Goal: Information Seeking & Learning: Learn about a topic

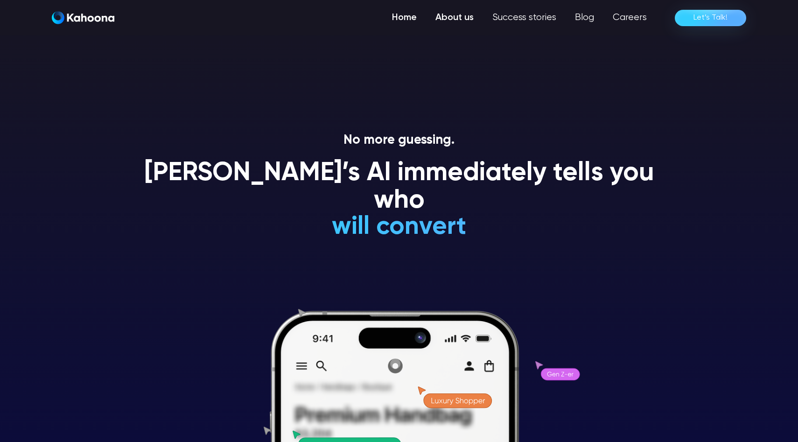
click at [459, 20] on link "About us" at bounding box center [454, 17] width 57 height 19
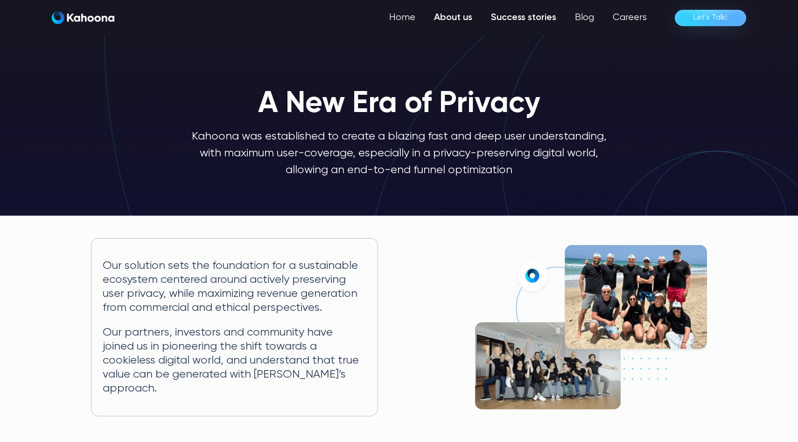
click at [518, 14] on link "Success stories" at bounding box center [523, 17] width 84 height 19
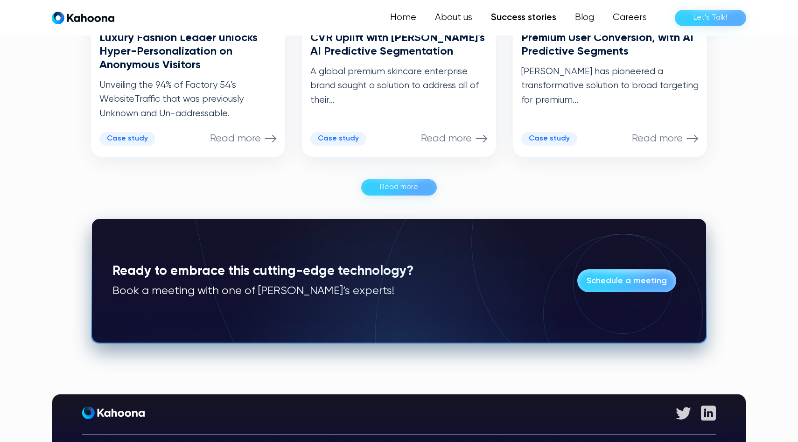
scroll to position [619, 0]
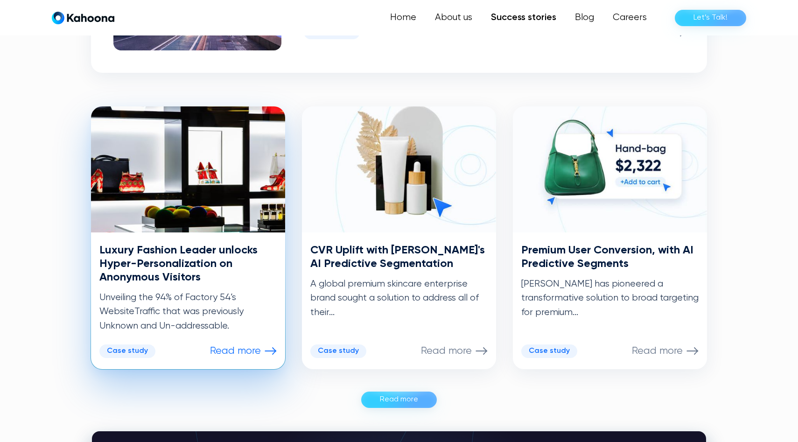
click at [196, 311] on p "Unveiling the 94% of Factory 54’s WebsiteTraffic that was previously Unknown an…" at bounding box center [187, 312] width 177 height 42
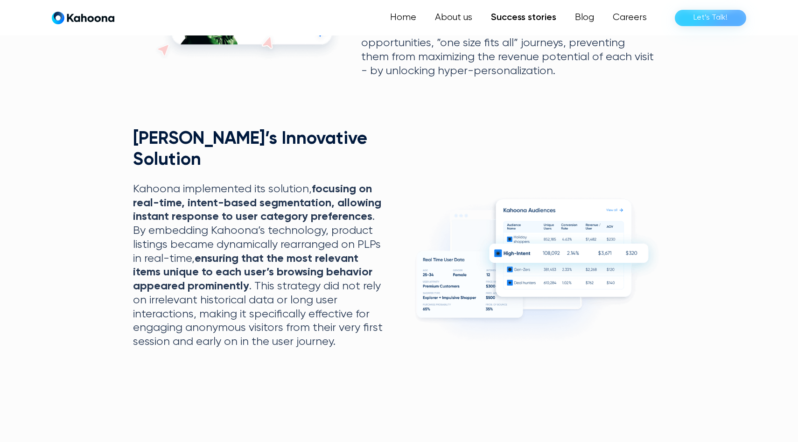
scroll to position [622, 0]
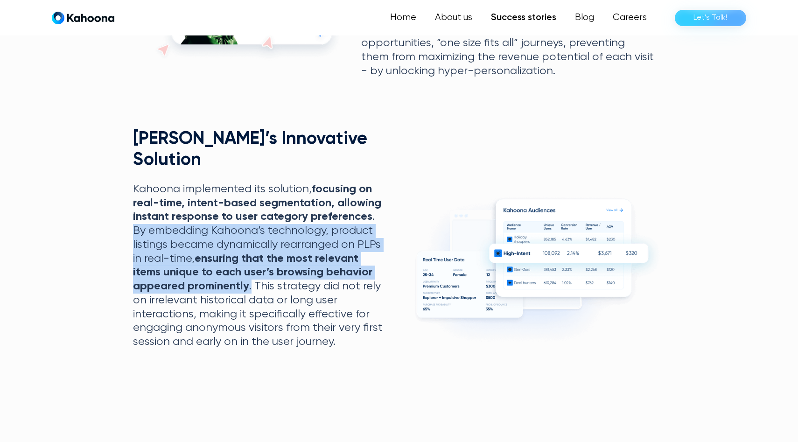
drag, startPoint x: 132, startPoint y: 211, endPoint x: 251, endPoint y: 262, distance: 129.3
click at [251, 262] on section "+24.2% CTR on PLPs +19.1% Number of Pages Visited +12.8% AOV Uplift +24.2% CTR …" at bounding box center [399, 62] width 798 height 770
copy p "By embedding Kahoona’s technology, product listings became dynamically rearrang…"
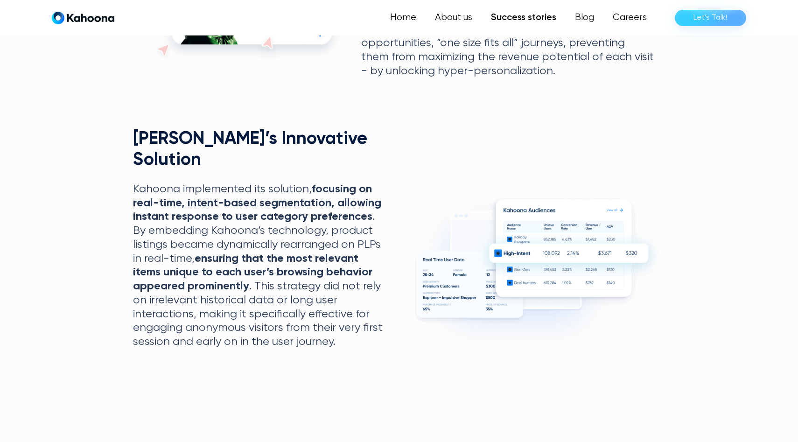
click at [314, 302] on p "Kahoona implemented its solution, focusing on real-time, intent-based segmentat…" at bounding box center [260, 265] width 254 height 166
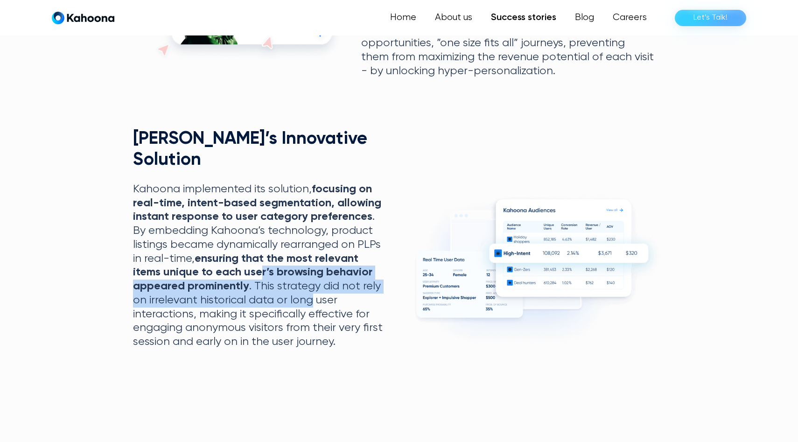
drag, startPoint x: 260, startPoint y: 257, endPoint x: 308, endPoint y: 284, distance: 55.1
click at [308, 284] on p "Kahoona implemented its solution, focusing on real-time, intent-based segmentat…" at bounding box center [260, 265] width 254 height 166
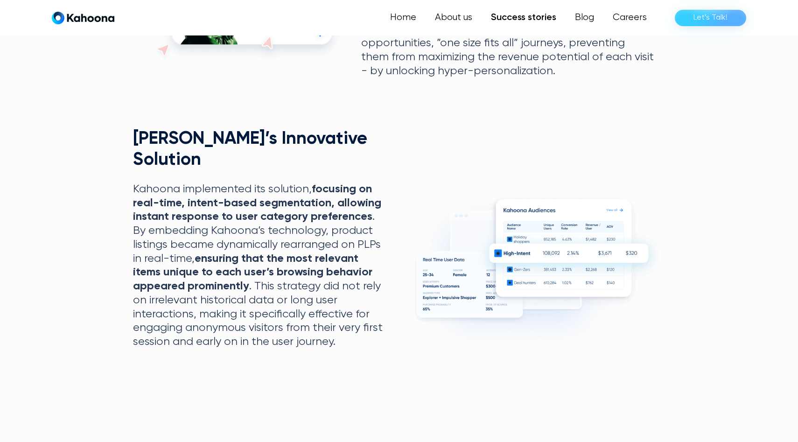
drag, startPoint x: 309, startPoint y: 284, endPoint x: 303, endPoint y: 282, distance: 6.1
click at [308, 284] on p "Kahoona implemented its solution, focusing on real-time, intent-based segmentat…" at bounding box center [260, 265] width 254 height 166
drag, startPoint x: 327, startPoint y: 277, endPoint x: 322, endPoint y: 277, distance: 5.1
click at [327, 277] on p "Kahoona implemented its solution, focusing on real-time, intent-based segmentat…" at bounding box center [260, 265] width 254 height 166
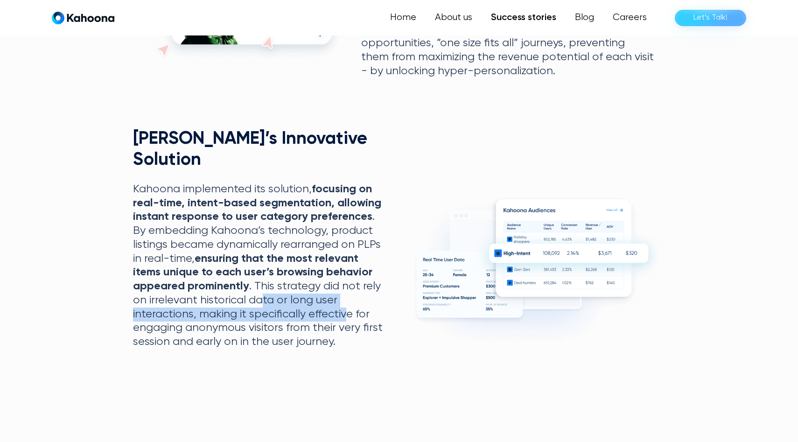
drag, startPoint x: 287, startPoint y: 278, endPoint x: 362, endPoint y: 277, distance: 75.6
click at [347, 285] on p "Kahoona implemented its solution, focusing on real-time, intent-based segmentat…" at bounding box center [260, 265] width 254 height 166
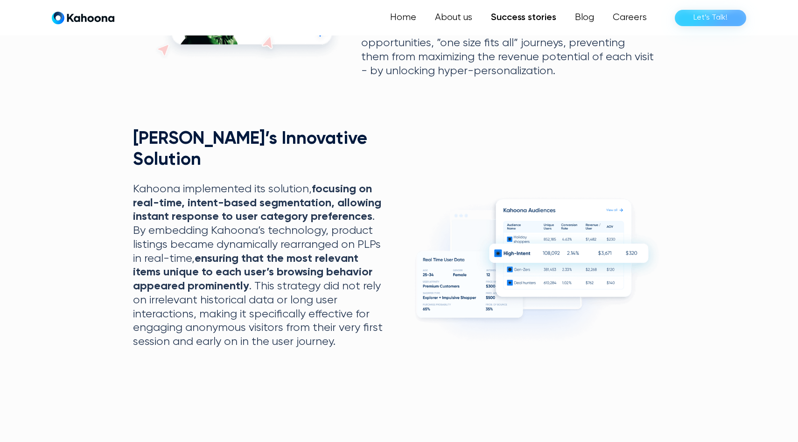
click at [366, 277] on p "Kahoona implemented its solution, focusing on real-time, intent-based segmentat…" at bounding box center [260, 265] width 254 height 166
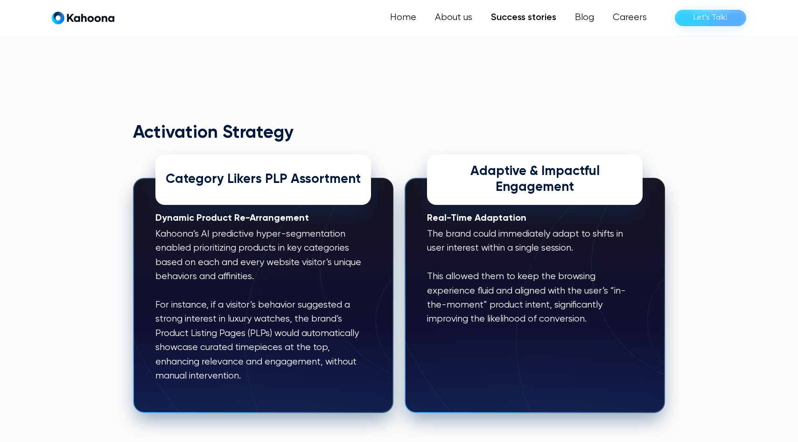
scroll to position [946, 0]
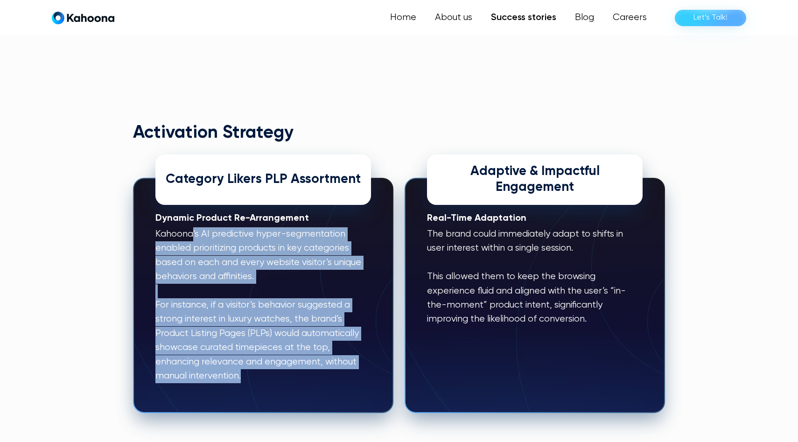
drag, startPoint x: 192, startPoint y: 212, endPoint x: 369, endPoint y: 364, distance: 233.8
click at [369, 365] on div "Dynamic Product Re-Arrangement Kahoona’s AI predictive hyper-segmentation enabl…" at bounding box center [263, 296] width 260 height 236
click at [350, 361] on p "Kahoona’s AI predictive hyper-segmentation enabled prioritizing products in key…" at bounding box center [262, 305] width 215 height 156
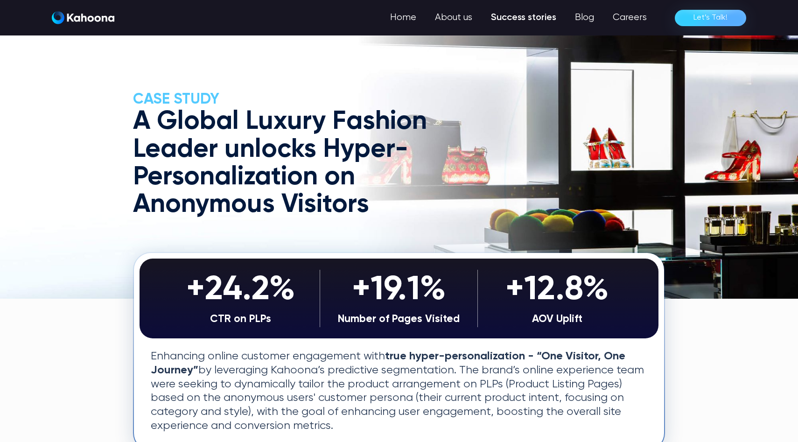
scroll to position [0, 0]
click at [518, 18] on link "Success stories" at bounding box center [523, 17] width 84 height 19
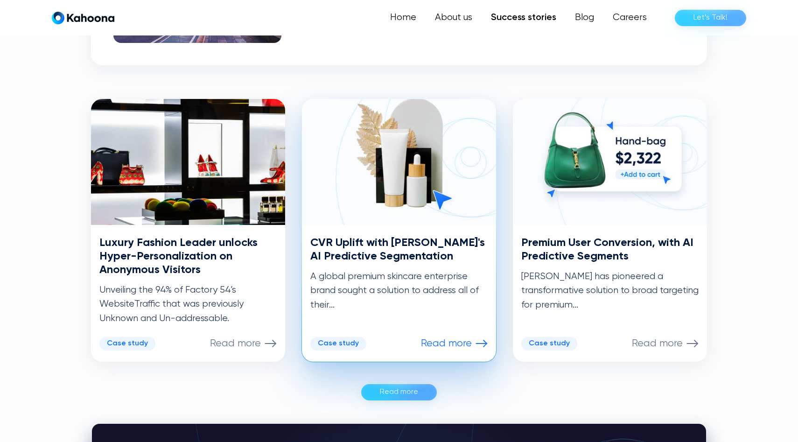
scroll to position [414, 0]
click at [378, 241] on h3 "CVR Uplift with [PERSON_NAME]'s AI Predictive Segmentation" at bounding box center [398, 249] width 177 height 27
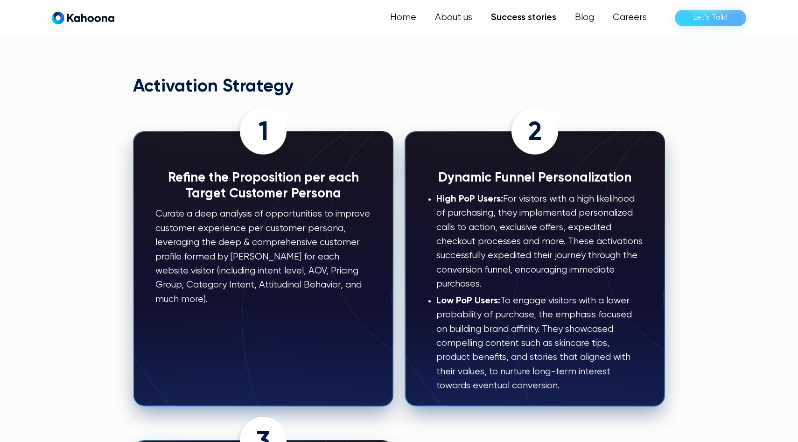
scroll to position [963, 0]
drag, startPoint x: 562, startPoint y: 180, endPoint x: 631, endPoint y: 260, distance: 104.8
click at [631, 260] on p "High PoP Users: For visitors with a high likelihood of purchasing, they impleme…" at bounding box center [539, 242] width 206 height 99
click at [574, 266] on p "High PoP Users: For visitors with a high likelihood of purchasing, they impleme…" at bounding box center [539, 242] width 206 height 99
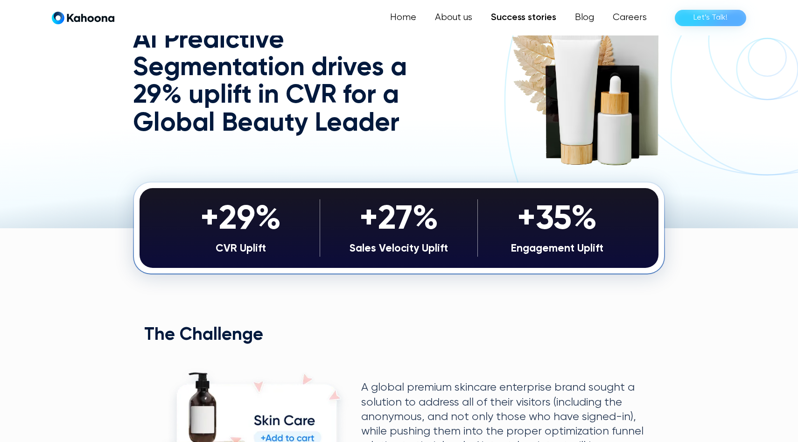
scroll to position [92, 0]
click at [583, 15] on link "Blog" at bounding box center [584, 17] width 38 height 19
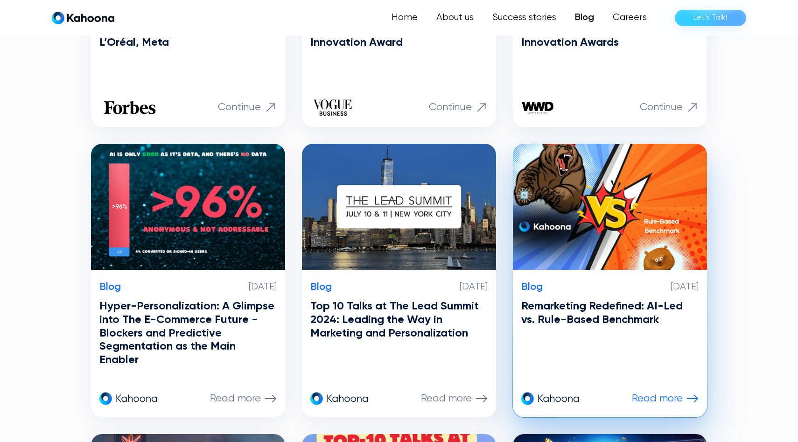
scroll to position [413, 0]
click at [588, 319] on h3 "Remarketing Redefined: AI-Led vs. Rule-Based Benchmark" at bounding box center [609, 312] width 177 height 27
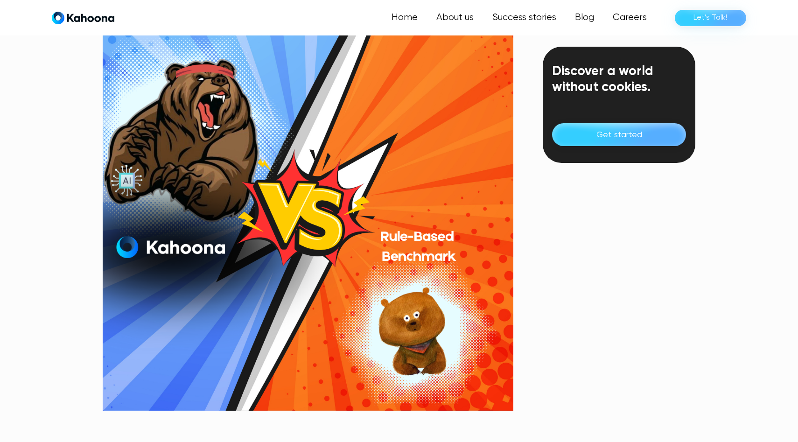
scroll to position [395, 0]
